Goal: Information Seeking & Learning: Check status

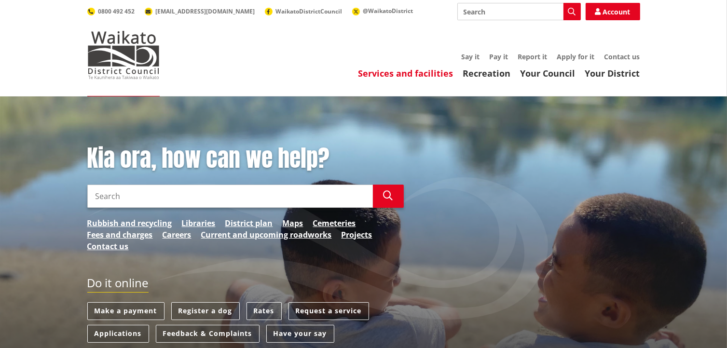
click at [431, 74] on link "Services and facilities" at bounding box center [405, 73] width 95 height 12
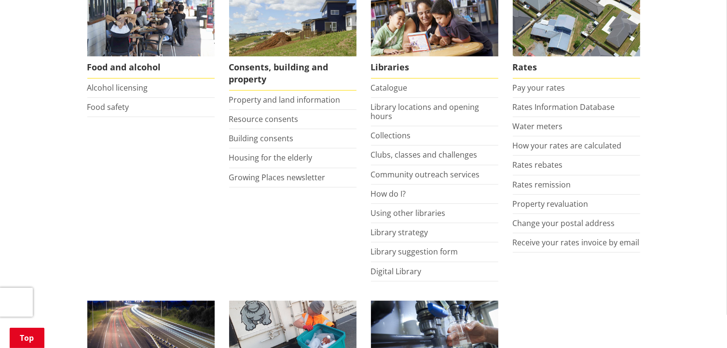
scroll to position [414, 0]
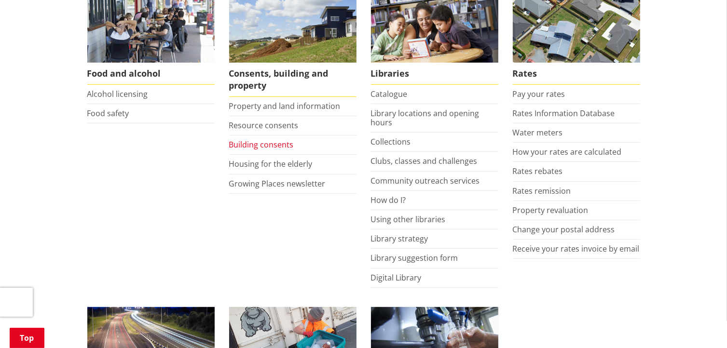
click at [281, 142] on link "Building consents" at bounding box center [261, 144] width 65 height 11
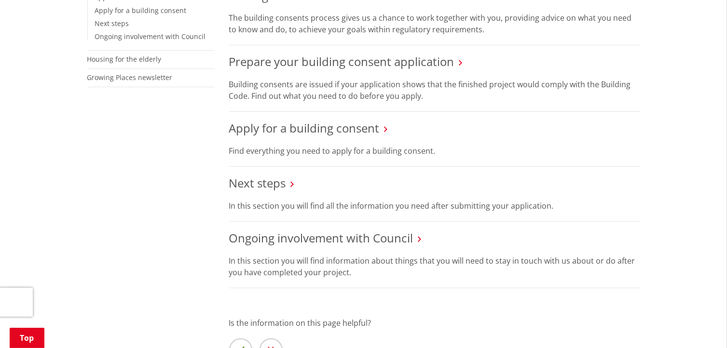
scroll to position [316, 0]
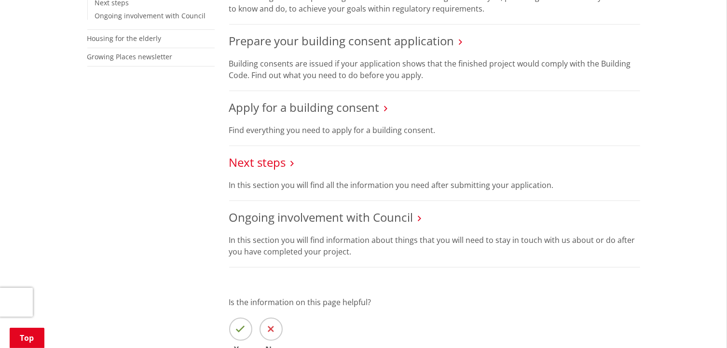
click at [279, 159] on link "Next steps" at bounding box center [257, 162] width 57 height 16
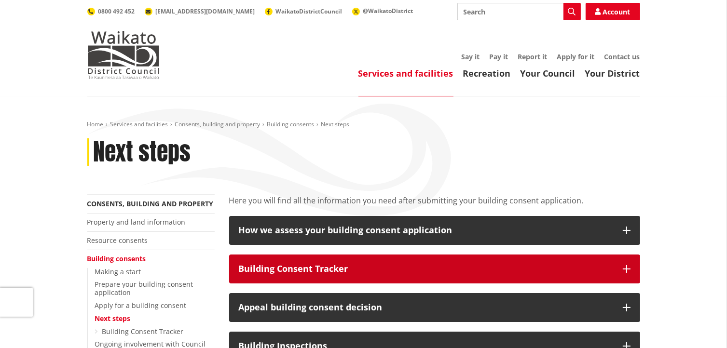
click at [349, 267] on div "Building Consent Tracker" at bounding box center [426, 269] width 374 height 10
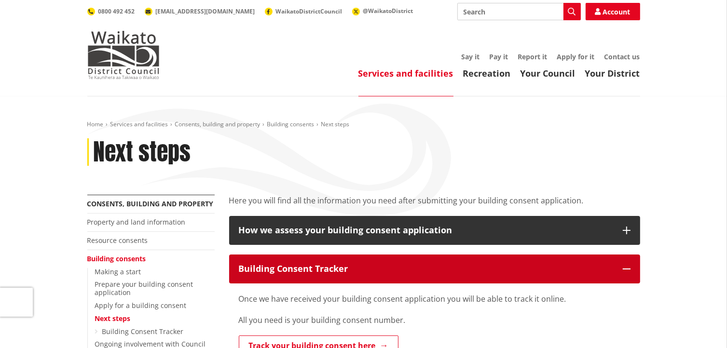
click at [328, 266] on div "Building Consent Tracker" at bounding box center [426, 269] width 374 height 10
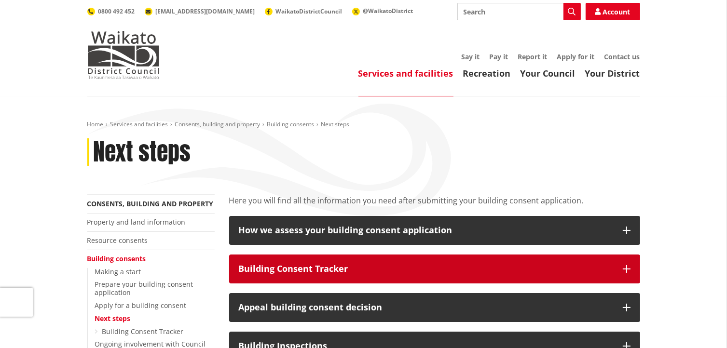
click at [332, 267] on div "Building Consent Tracker" at bounding box center [426, 269] width 374 height 10
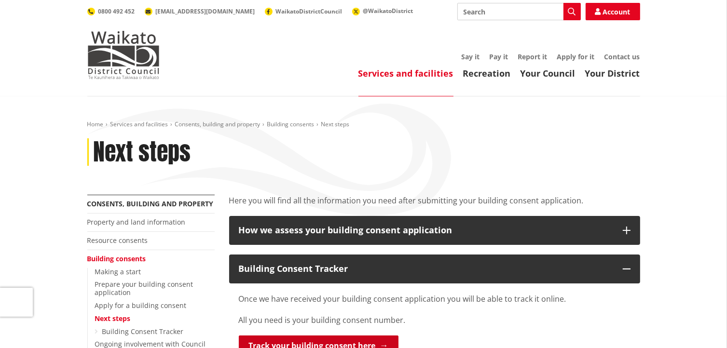
click at [325, 343] on link "Track your building consent here" at bounding box center [319, 346] width 160 height 20
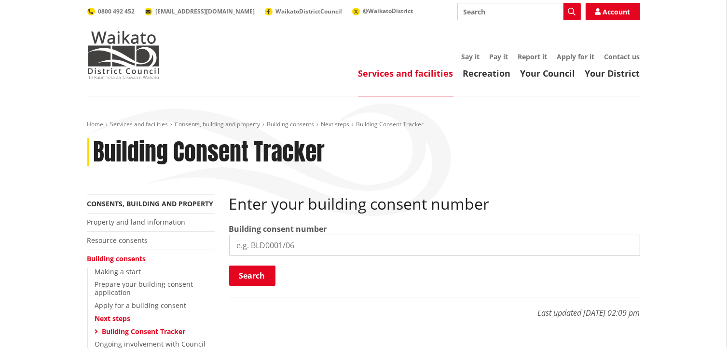
click at [345, 249] on input "search" at bounding box center [434, 245] width 411 height 21
type input "BLD0072/26"
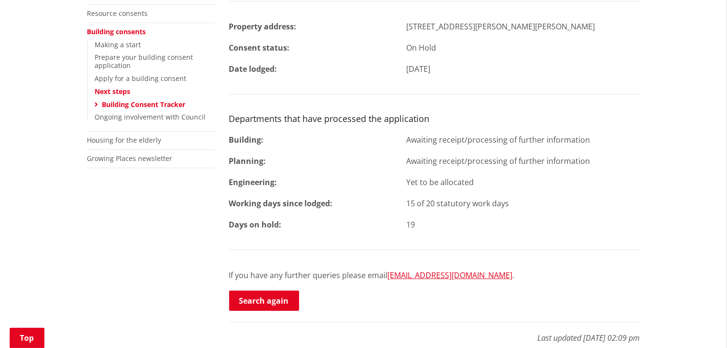
scroll to position [227, 0]
